Goal: Navigation & Orientation: Find specific page/section

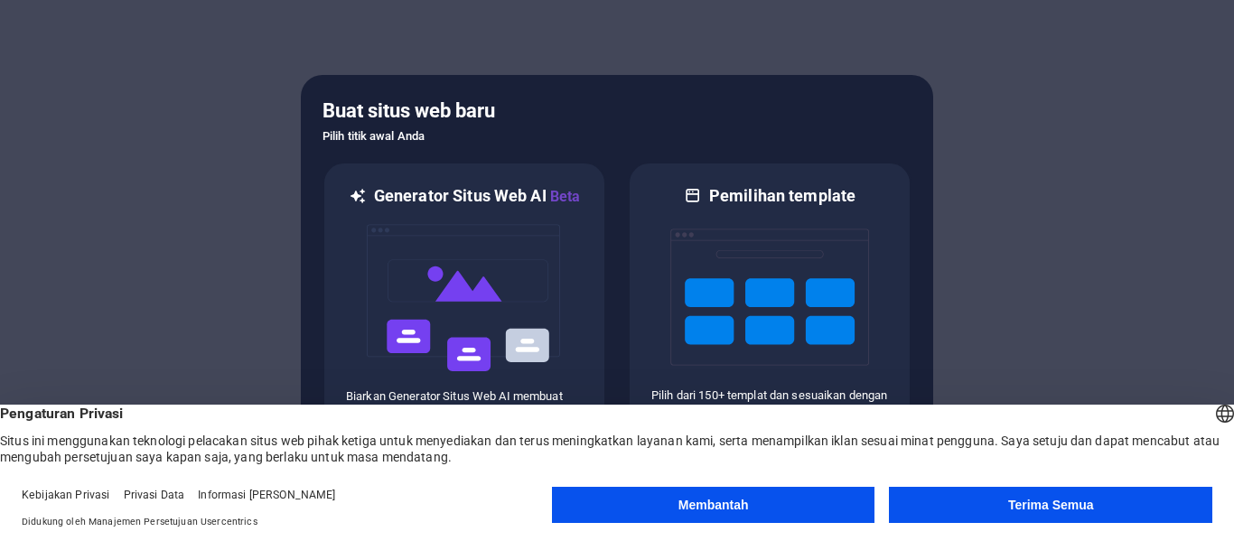
click at [1016, 502] on font "Terima Semua" at bounding box center [1051, 505] width 86 height 14
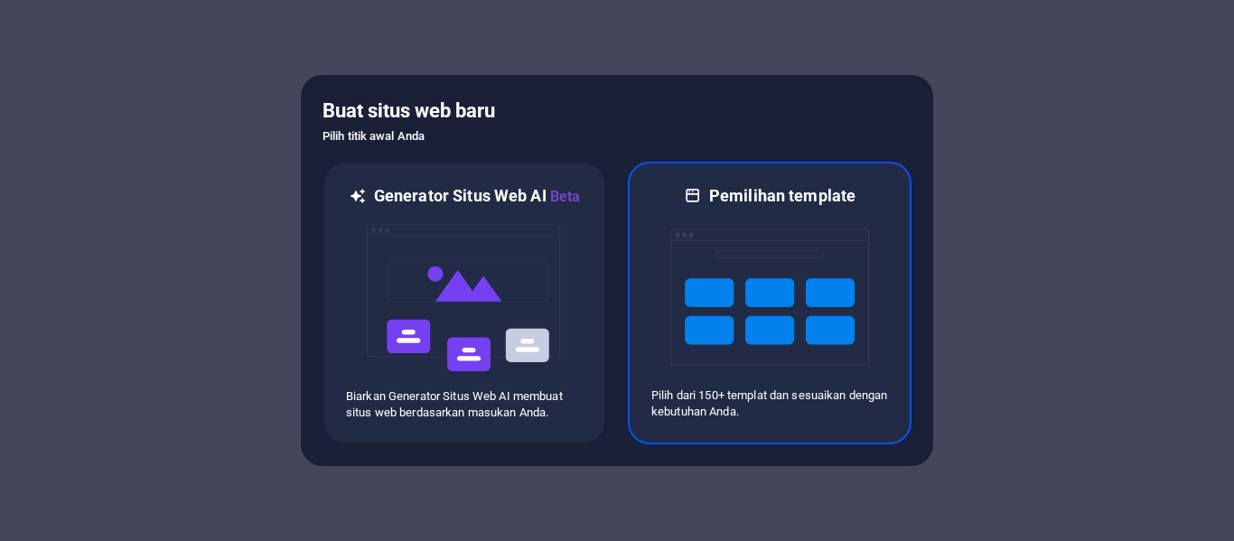
click at [783, 303] on img at bounding box center [770, 297] width 199 height 181
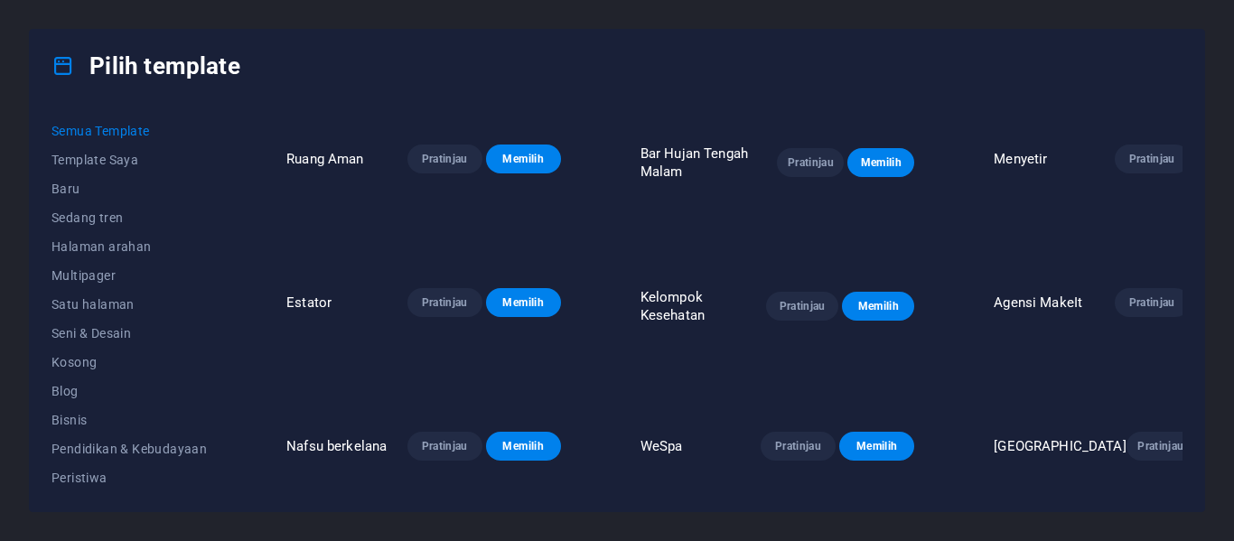
scroll to position [1355, 0]
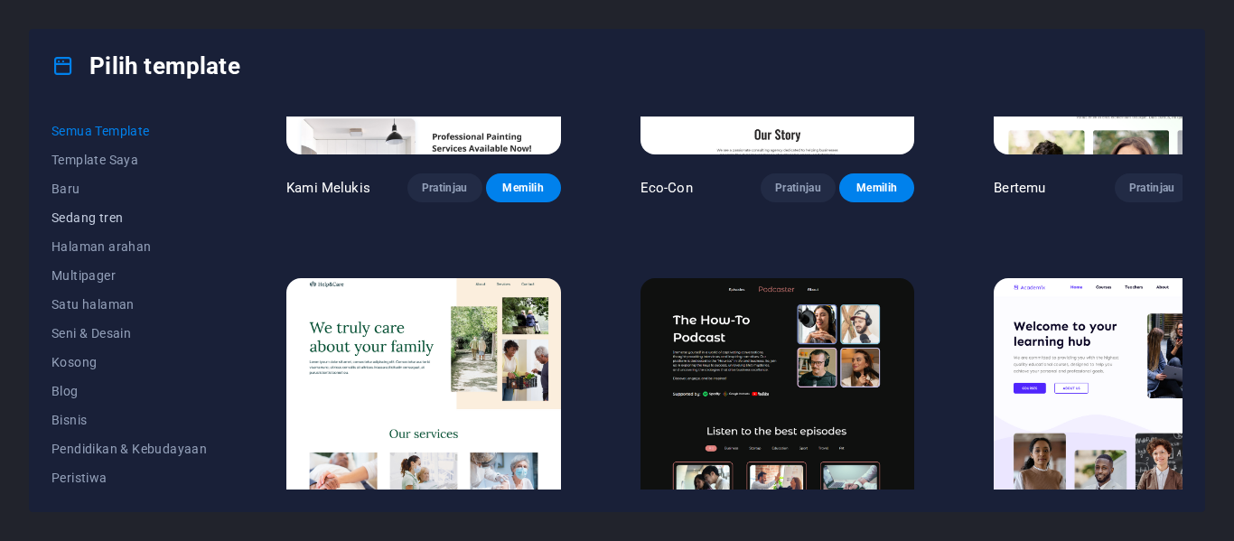
click at [98, 214] on font "Sedang tren" at bounding box center [87, 218] width 71 height 14
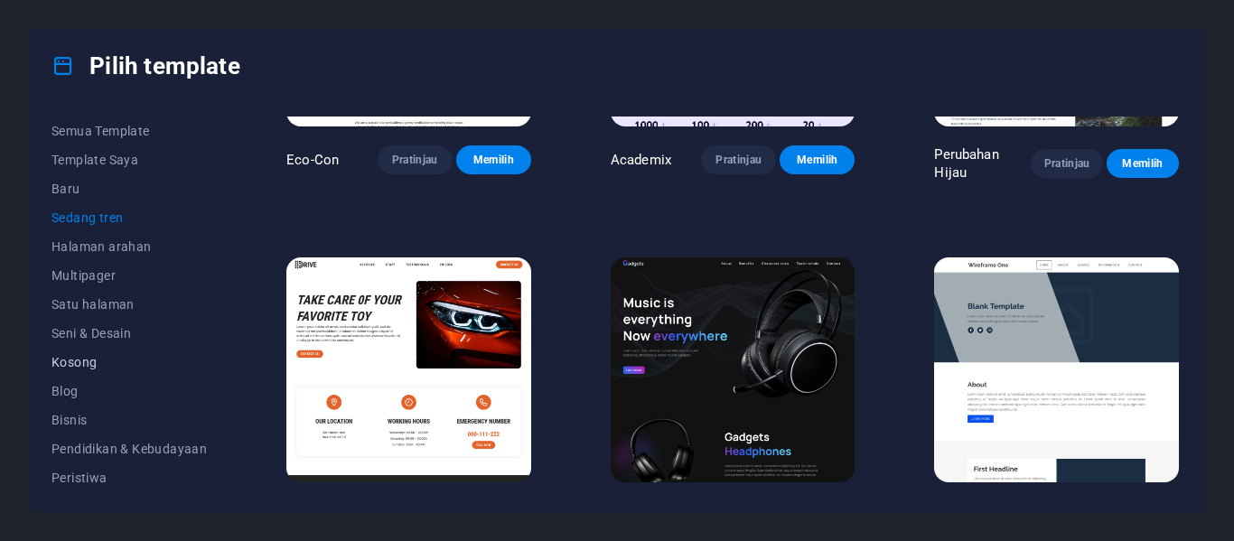
scroll to position [181, 0]
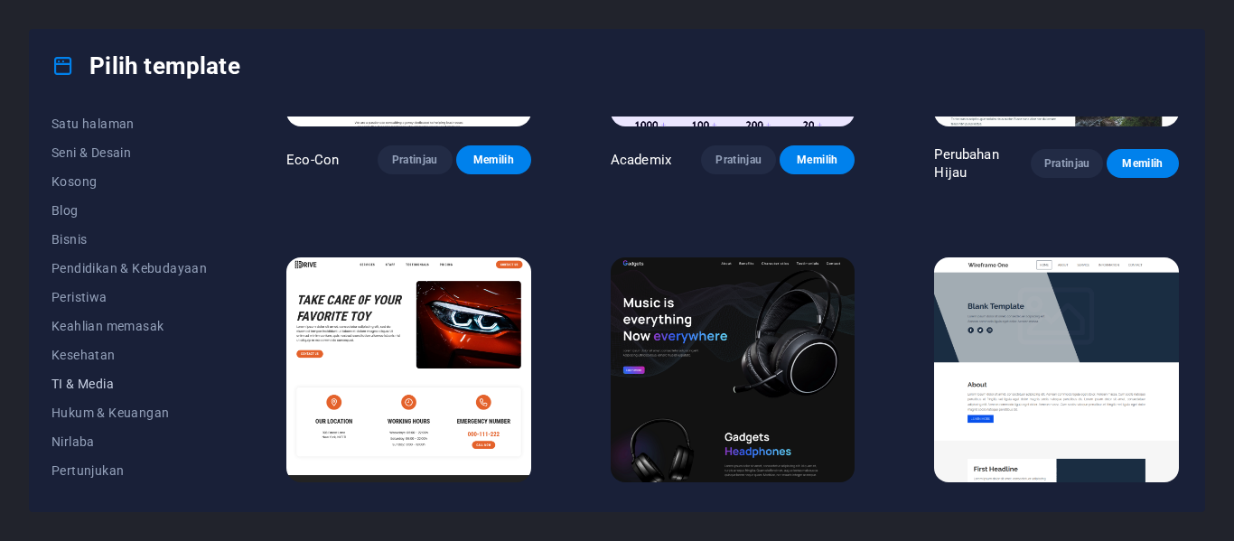
click at [109, 380] on font "TI & Media" at bounding box center [83, 384] width 62 height 14
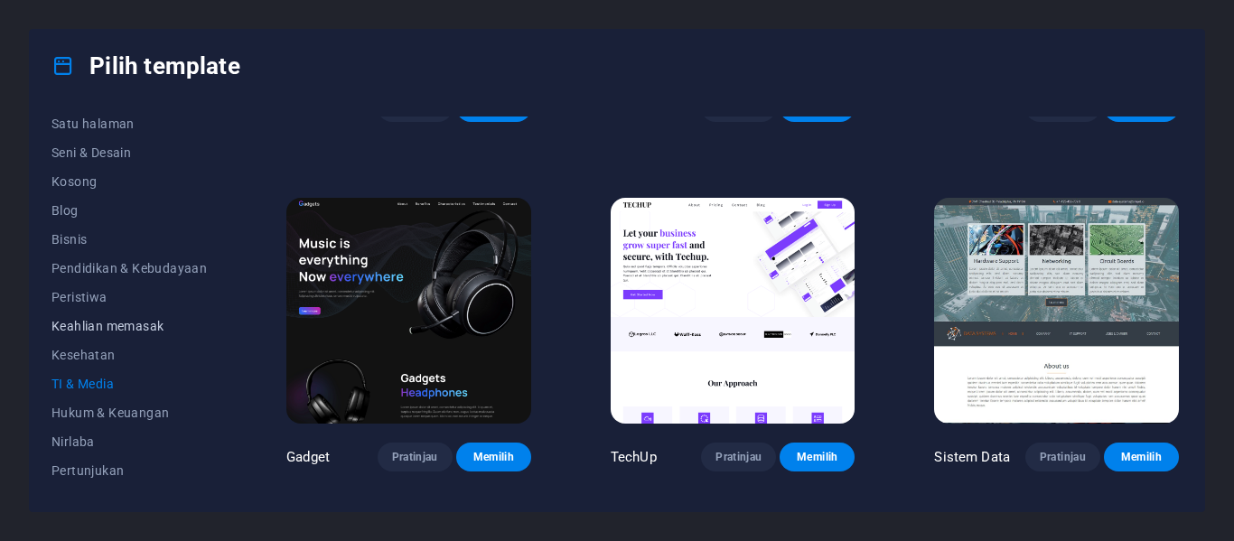
scroll to position [90, 0]
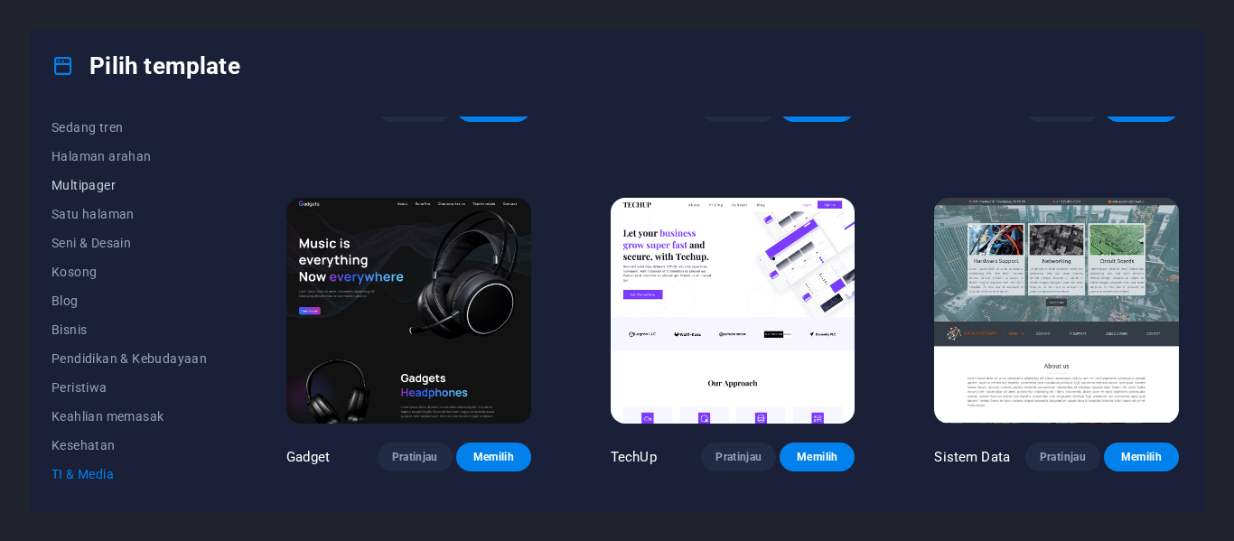
click at [92, 179] on font "Multipager" at bounding box center [84, 185] width 64 height 14
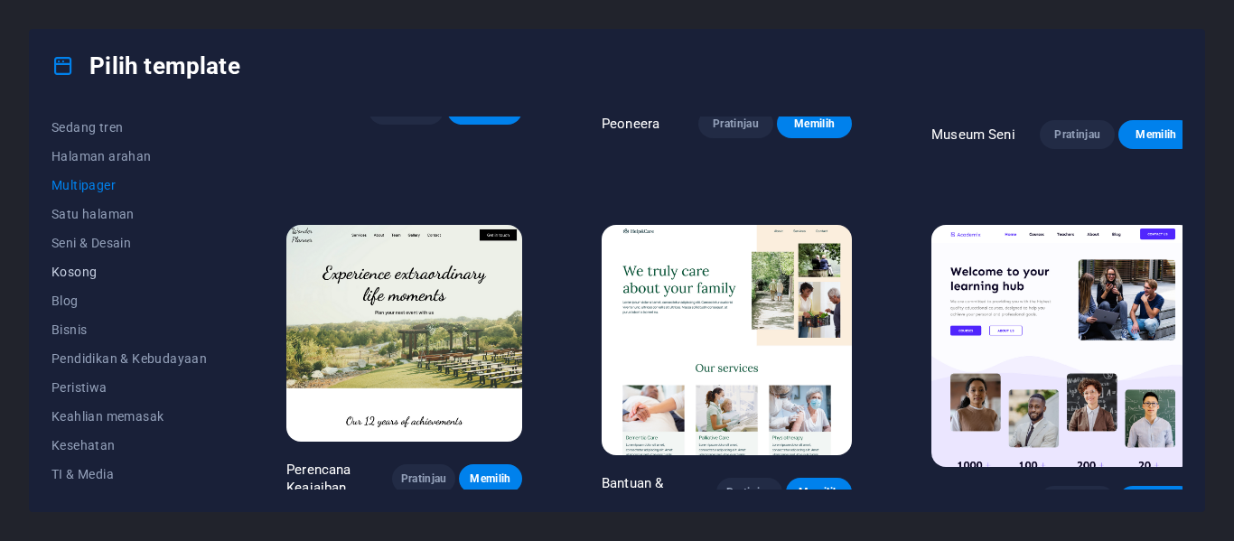
scroll to position [0, 0]
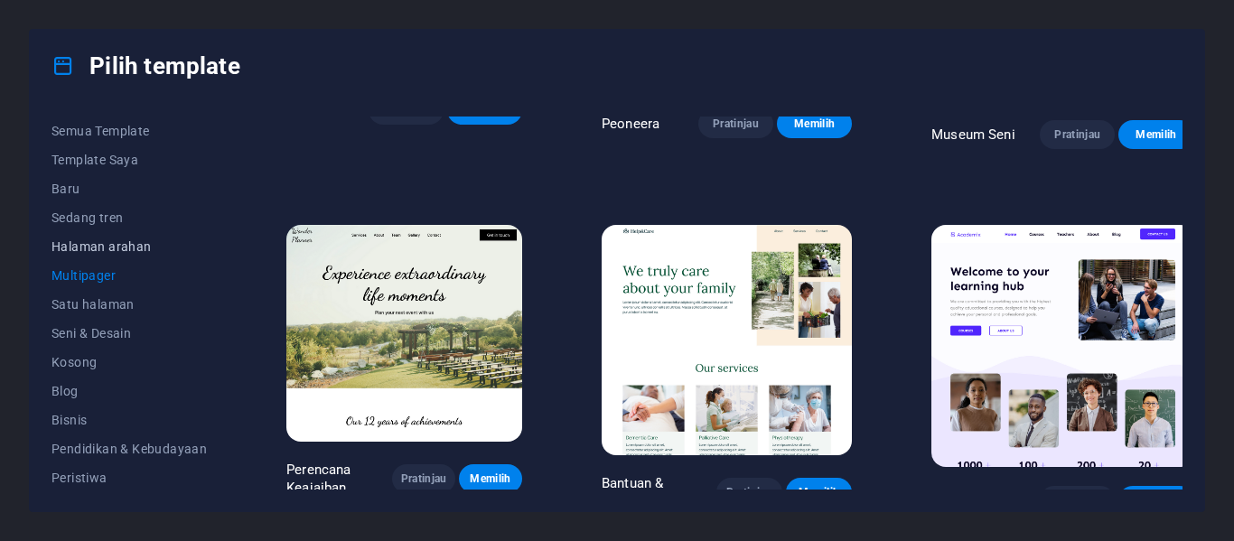
click at [115, 250] on font "Halaman arahan" at bounding box center [102, 246] width 100 height 14
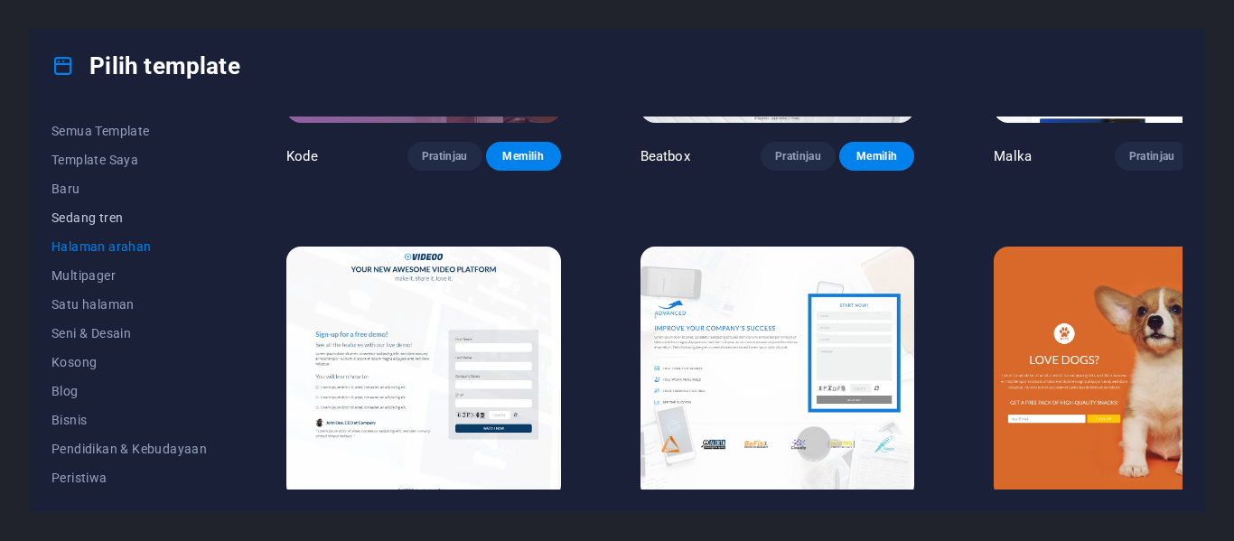
click at [107, 219] on font "Sedang tren" at bounding box center [87, 218] width 71 height 14
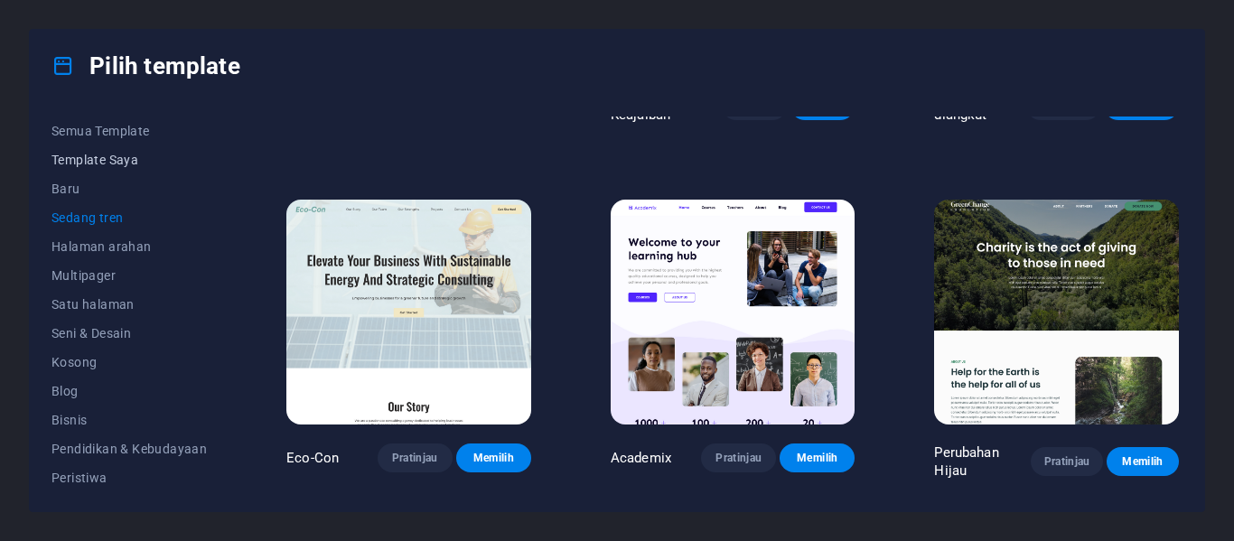
click at [106, 161] on font "Template Saya" at bounding box center [95, 160] width 87 height 14
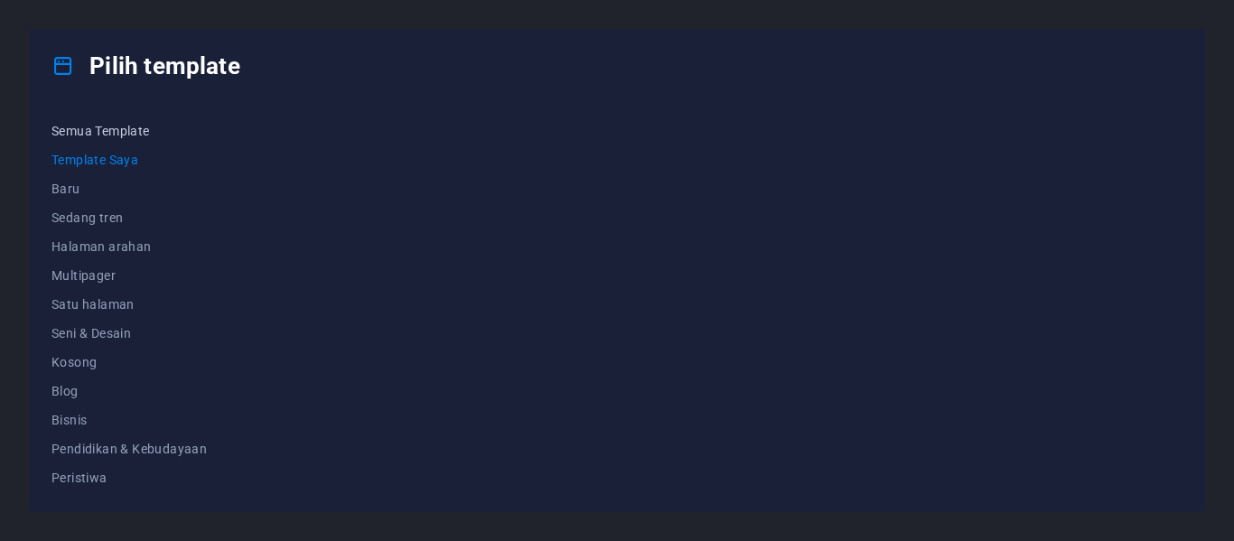
click at [102, 135] on font "Semua Template" at bounding box center [101, 131] width 98 height 14
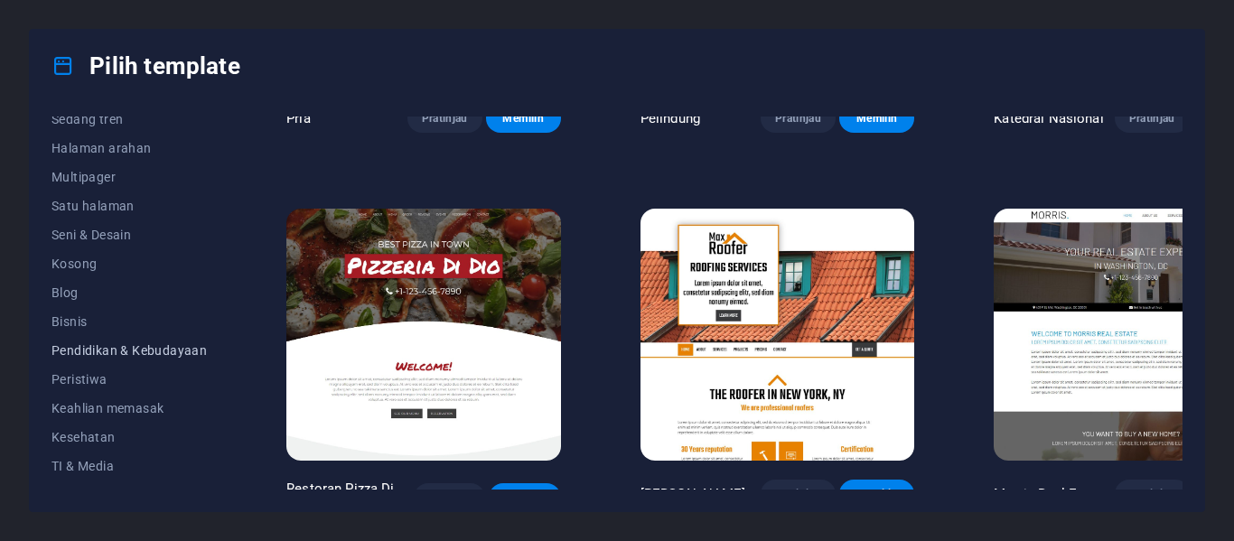
scroll to position [181, 0]
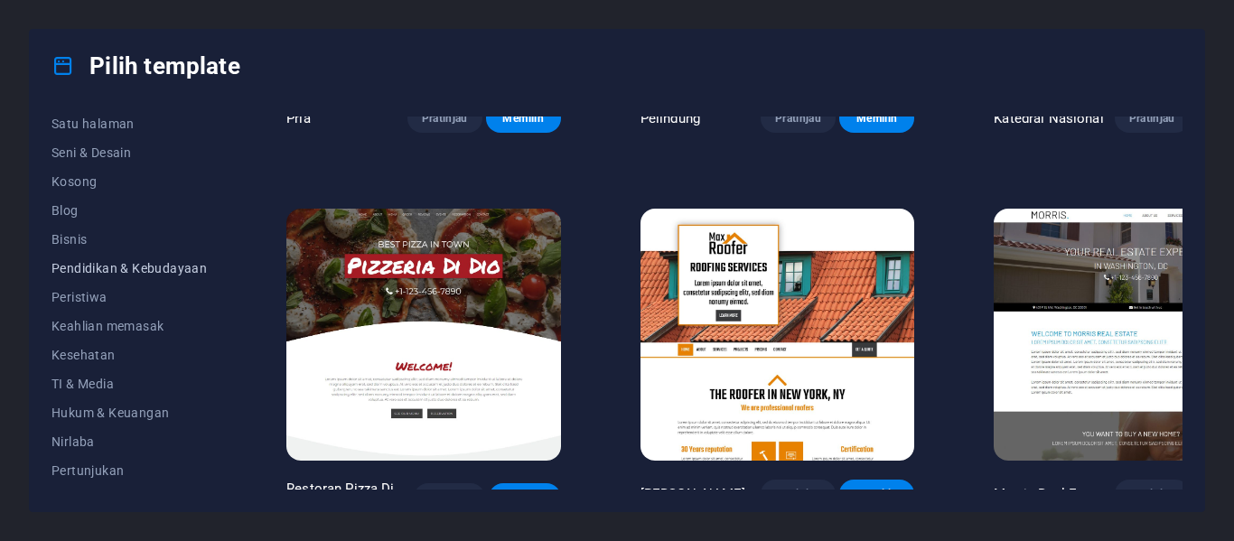
click at [169, 264] on font "Pendidikan & Kebudayaan" at bounding box center [129, 268] width 155 height 14
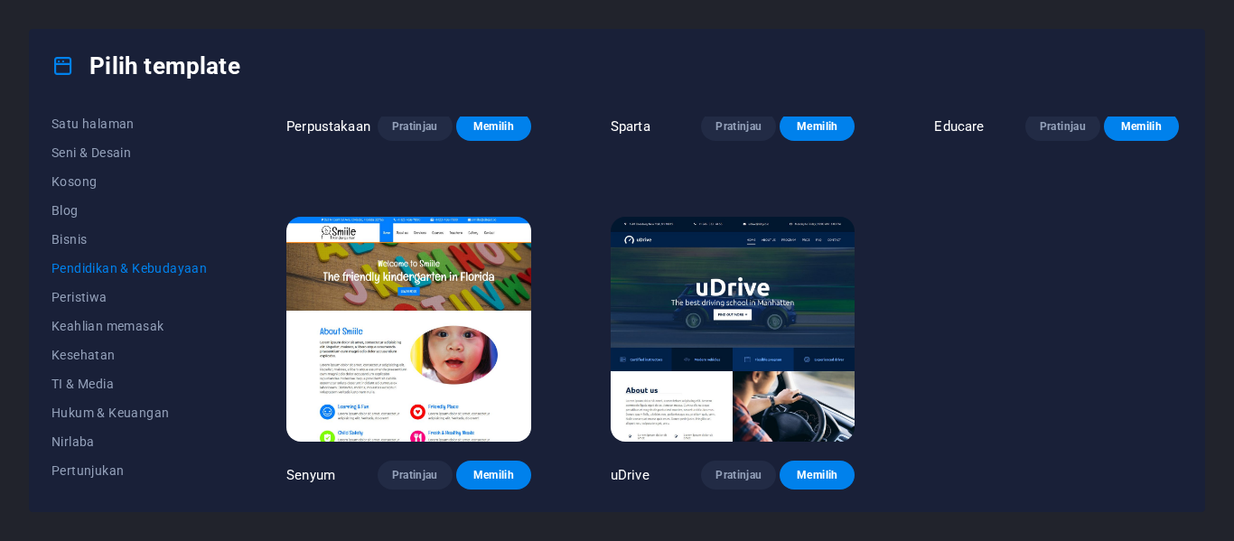
scroll to position [596, 0]
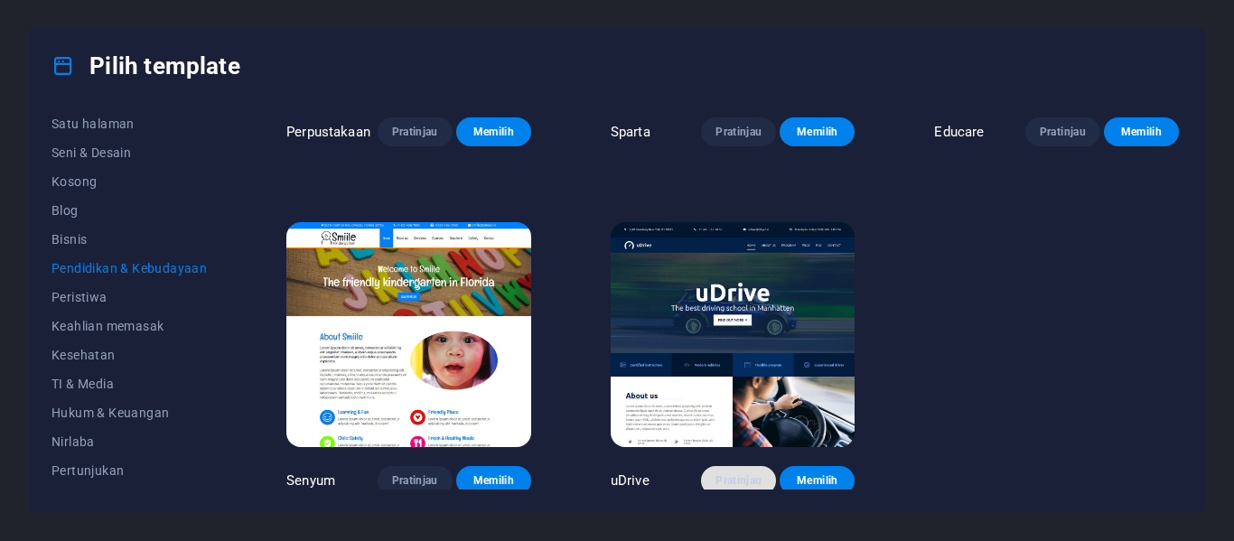
click at [727, 478] on font "Pratinjau" at bounding box center [739, 480] width 46 height 13
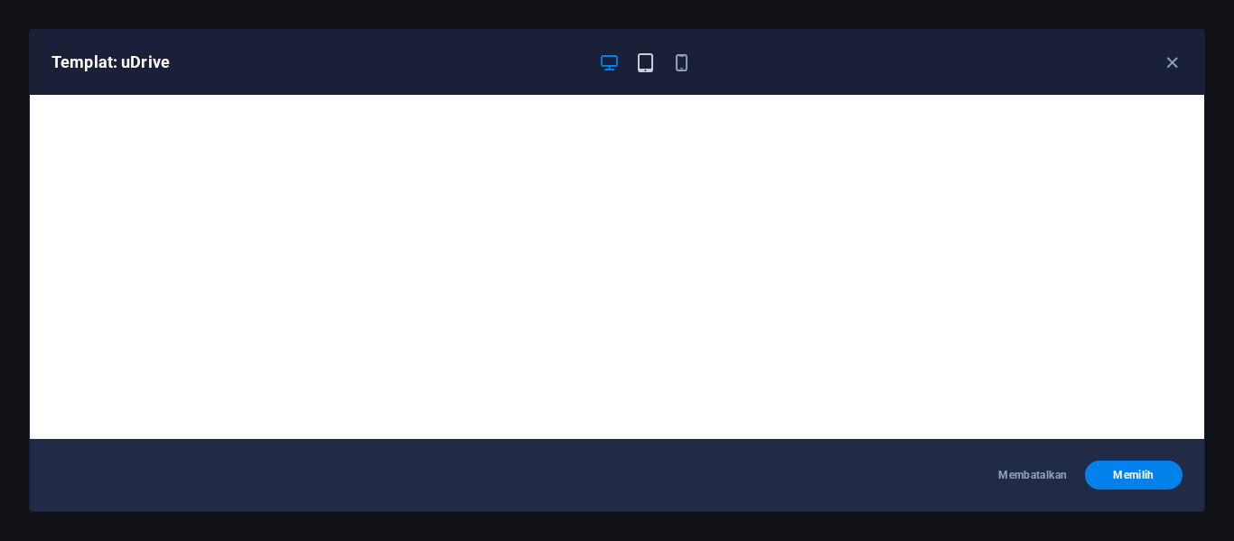
click at [642, 64] on icon "button" at bounding box center [645, 62] width 21 height 21
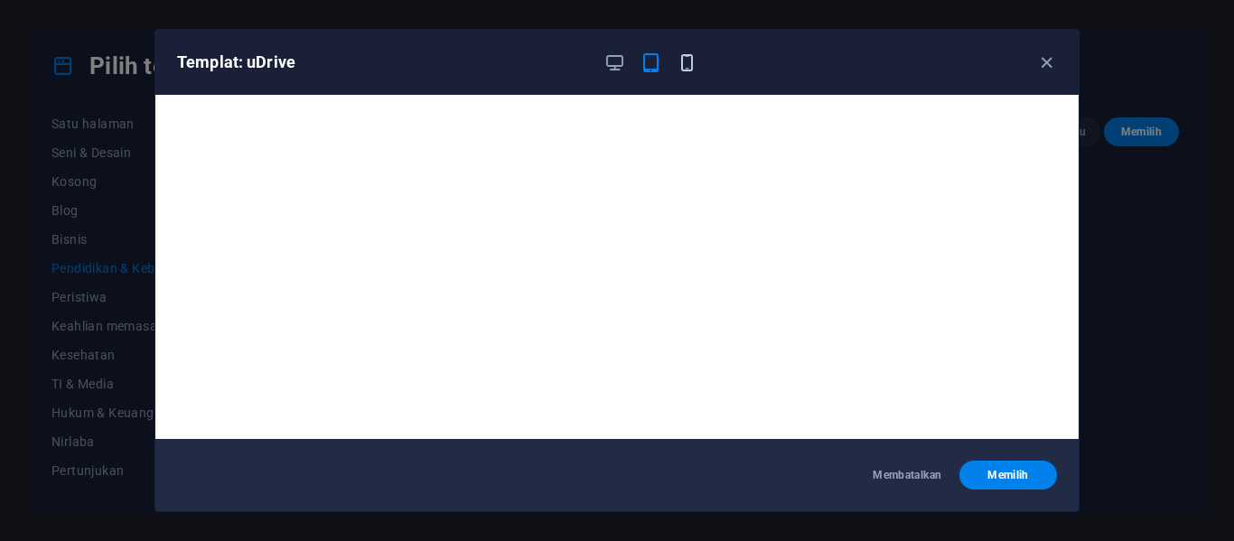
click at [688, 58] on icon "button" at bounding box center [687, 62] width 21 height 21
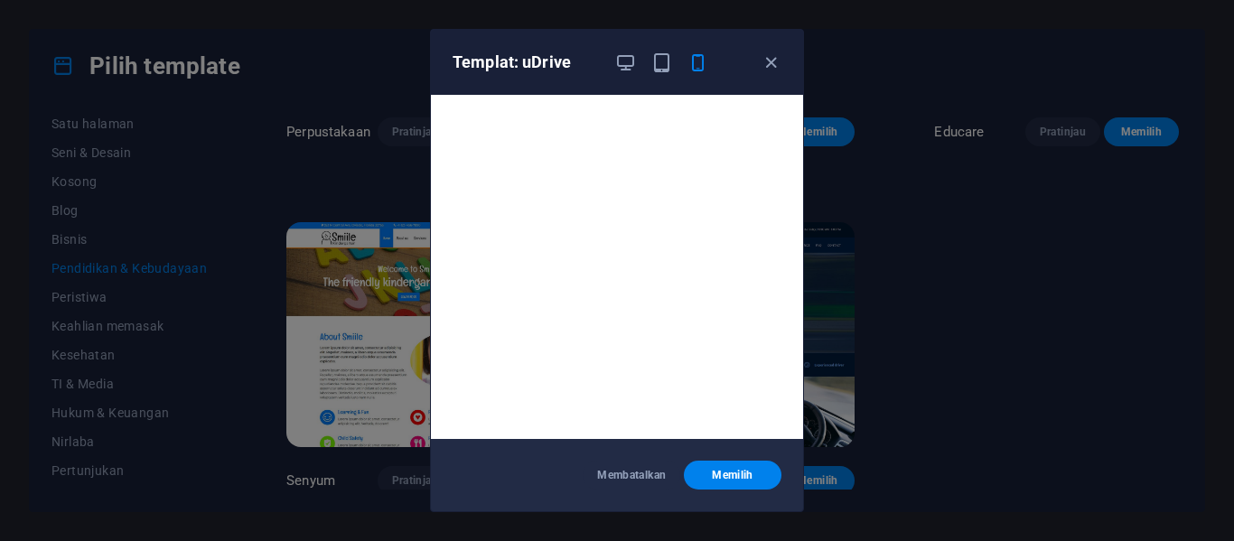
click at [289, 83] on div "Templat: uDrive Membatalkan Memilih" at bounding box center [617, 270] width 1234 height 541
